Goal: Contribute content: Add original content to the website for others to see

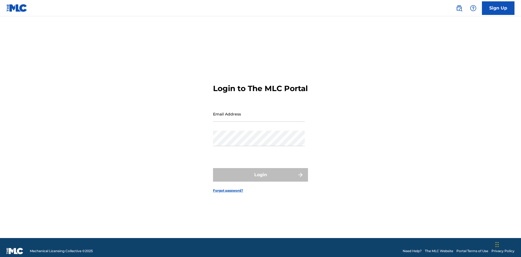
scroll to position [7, 0]
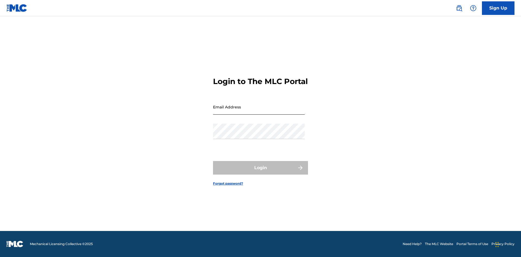
click at [259, 112] on input "Email Address" at bounding box center [259, 106] width 92 height 15
type input "Duke.McTesterson@gmail.com"
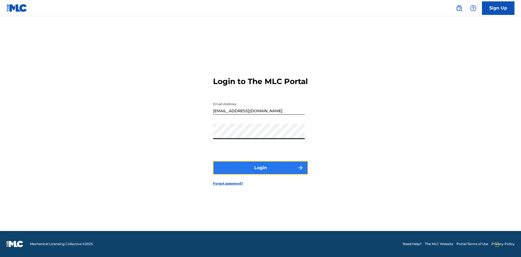
click at [261, 173] on button "Login" at bounding box center [260, 168] width 95 height 14
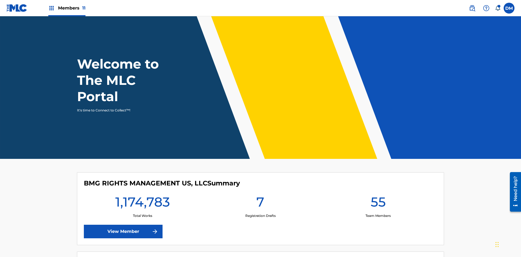
click at [67, 8] on span "Members 11" at bounding box center [71, 8] width 27 height 6
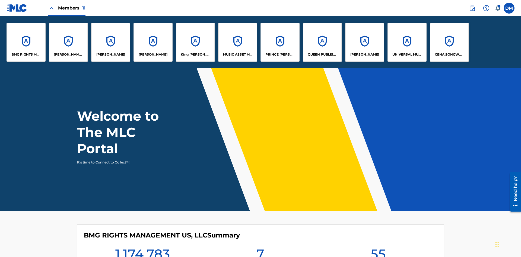
scroll to position [20, 0]
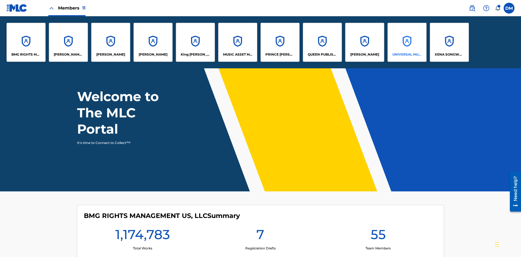
click at [407, 55] on p "UNIVERSAL MUSIC PUB GROUP" at bounding box center [407, 54] width 30 height 5
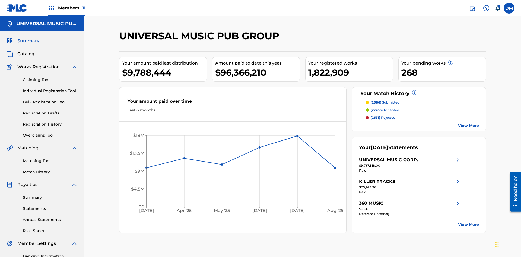
scroll to position [56, 0]
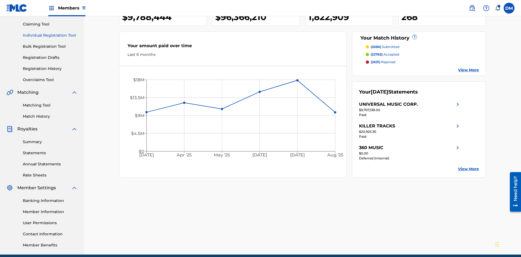
click at [50, 35] on link "Individual Registration Tool" at bounding box center [50, 36] width 55 height 6
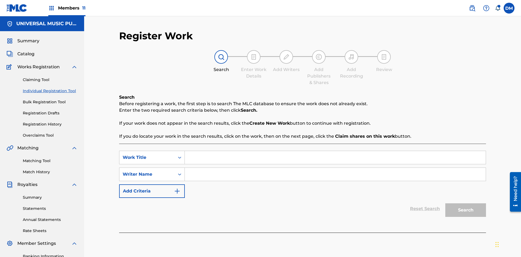
scroll to position [79, 0]
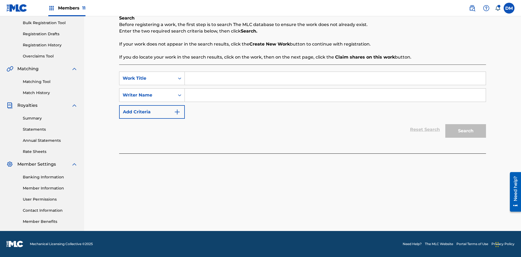
click at [335, 78] on input "Search Form" at bounding box center [335, 78] width 301 height 13
type input "Save At Work Details Prior To Adding Alternative Titles"
click at [335, 95] on input "Search Form" at bounding box center [335, 95] width 301 height 13
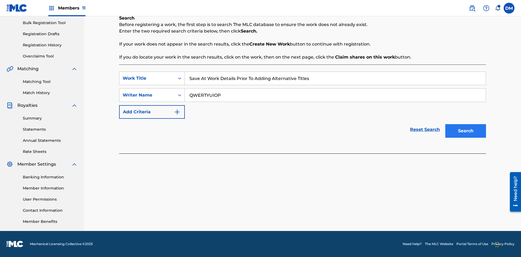
type input "QWERTYUIOP"
click at [466, 131] on button "Search" at bounding box center [465, 131] width 41 height 14
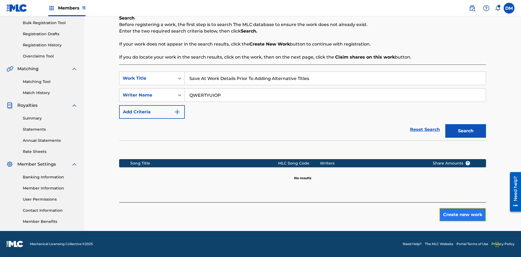
click at [463, 215] on button "Create new work" at bounding box center [462, 215] width 47 height 14
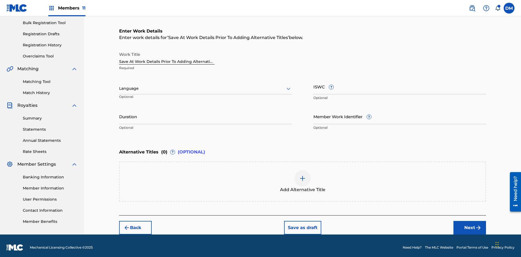
scroll to position [83, 0]
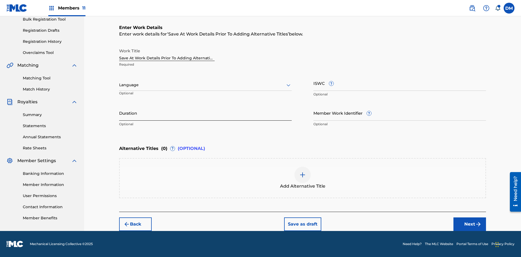
click at [205, 113] on input "Duration" at bounding box center [205, 112] width 173 height 15
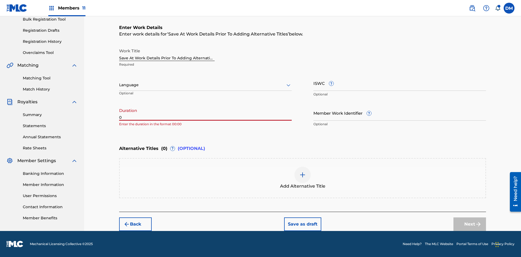
click at [205, 113] on input "0" at bounding box center [205, 112] width 173 height 15
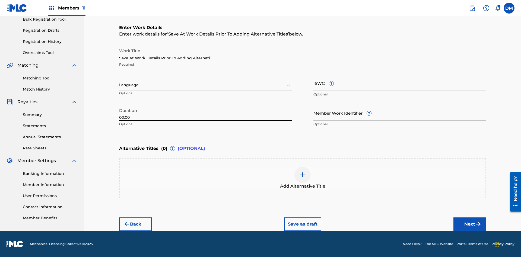
type input "00:00"
click at [288, 85] on icon at bounding box center [288, 85] width 7 height 7
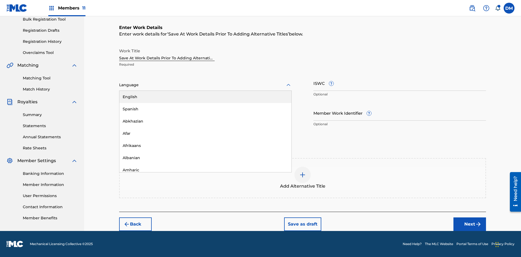
click at [205, 134] on div "Afar" at bounding box center [205, 134] width 172 height 12
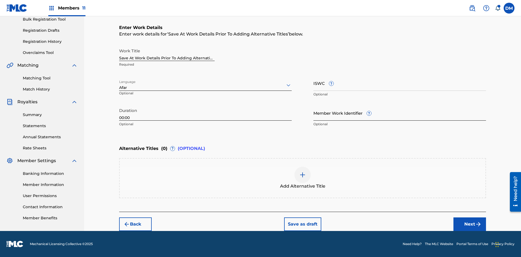
click at [400, 113] on input "Member Work Identifier ?" at bounding box center [399, 112] width 173 height 15
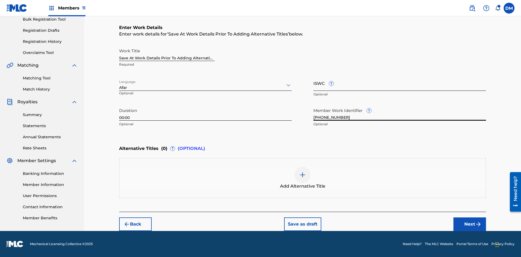
type input "2025.09.18.04"
click at [400, 83] on input "ISWC ?" at bounding box center [399, 82] width 173 height 15
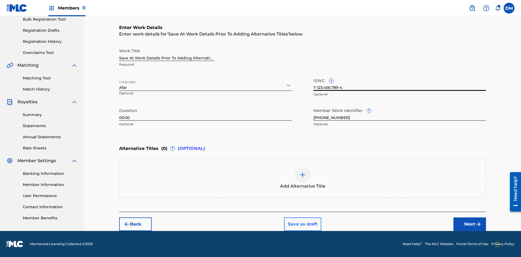
type input "T-123.456.789-4"
click at [302, 224] on button "Save as draft" at bounding box center [302, 225] width 37 height 14
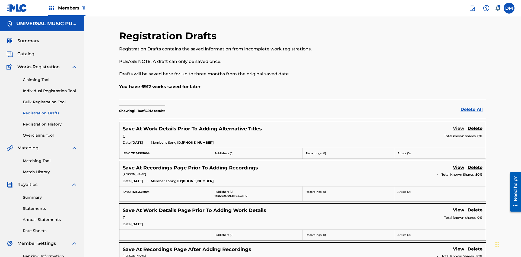
click at [459, 125] on link "View" at bounding box center [458, 128] width 11 height 7
